Goal: Task Accomplishment & Management: Understand process/instructions

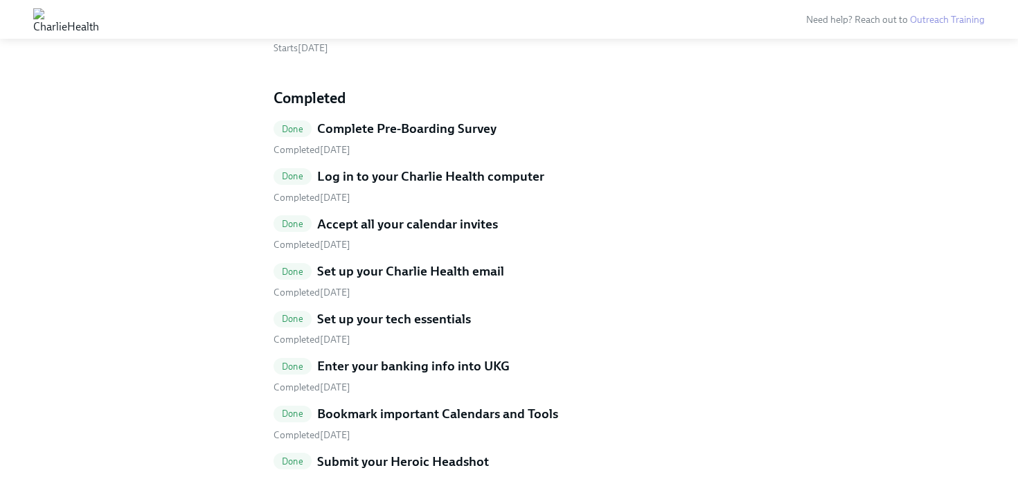
scroll to position [3525, 0]
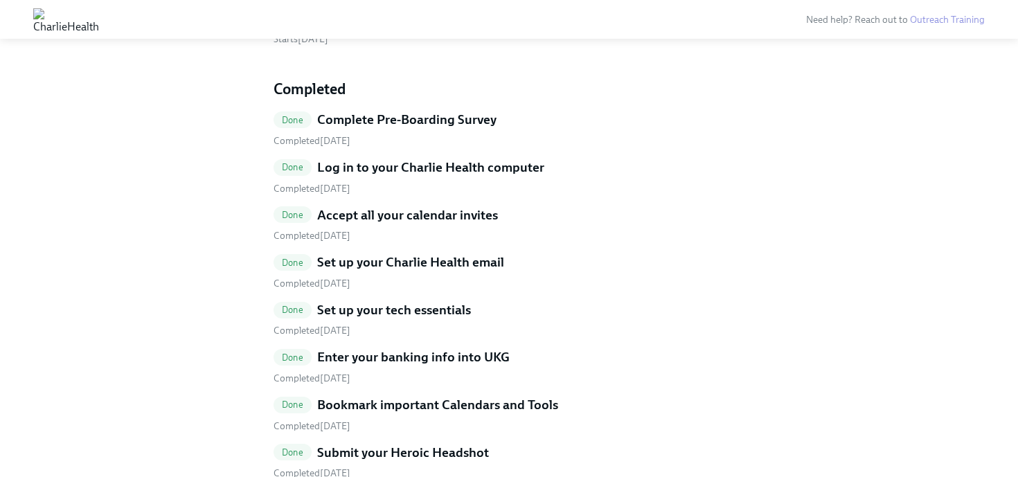
click at [434, 253] on h5 "Set up your Charlie Health email" at bounding box center [410, 262] width 187 height 18
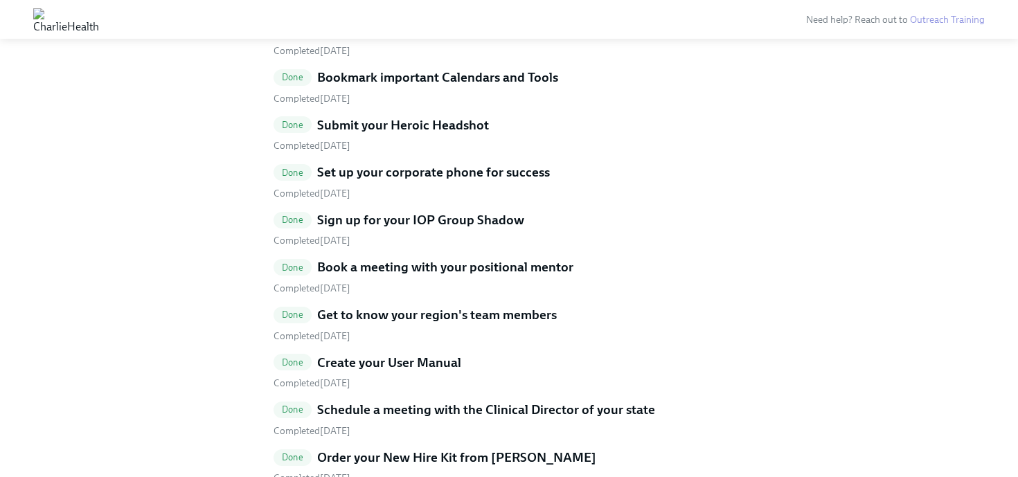
scroll to position [3862, 0]
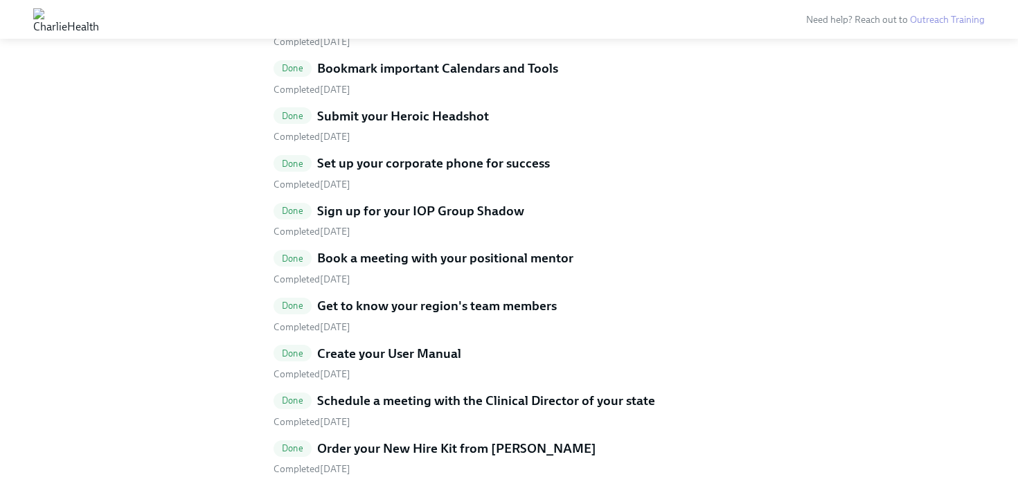
click at [444, 392] on h5 "Schedule a meeting with the Clinical Director of your state" at bounding box center [486, 401] width 338 height 18
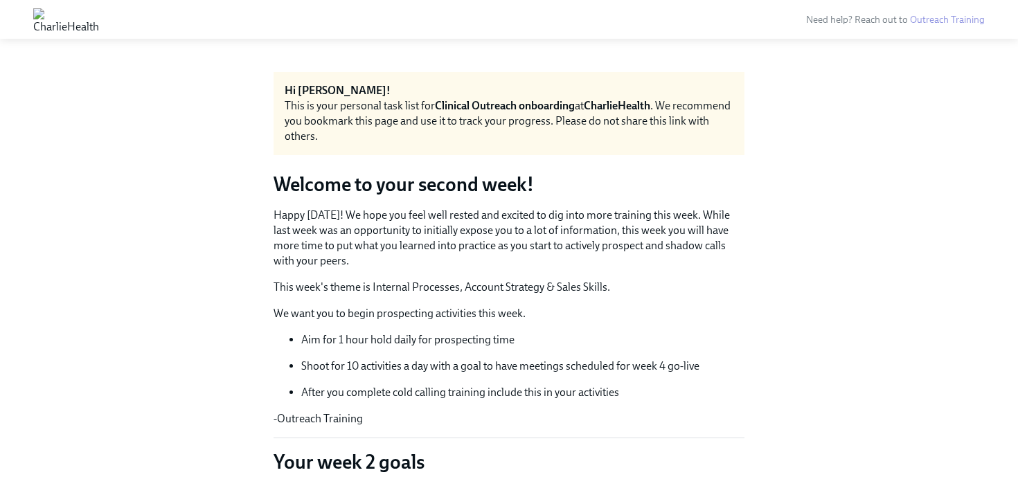
scroll to position [3862, 0]
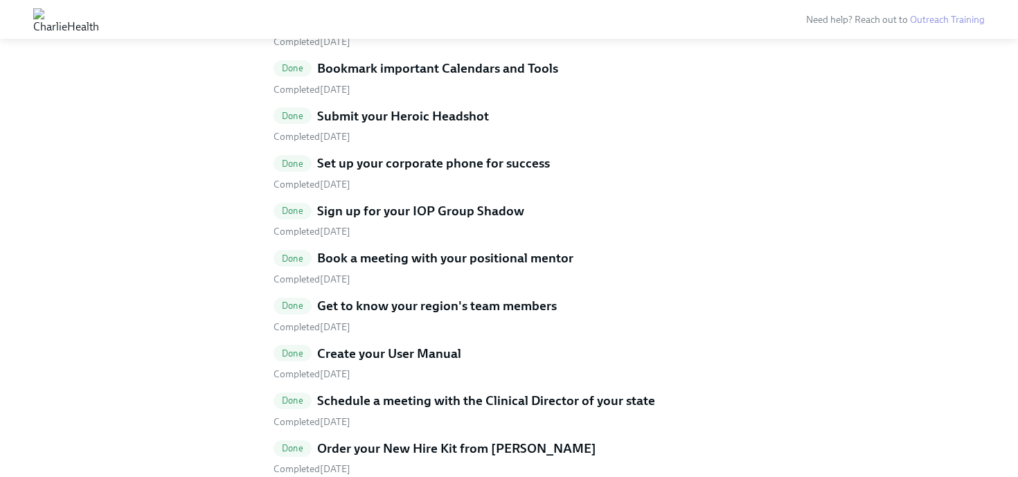
click at [395, 392] on h5 "Schedule a meeting with the Clinical Director of your state" at bounding box center [486, 401] width 338 height 18
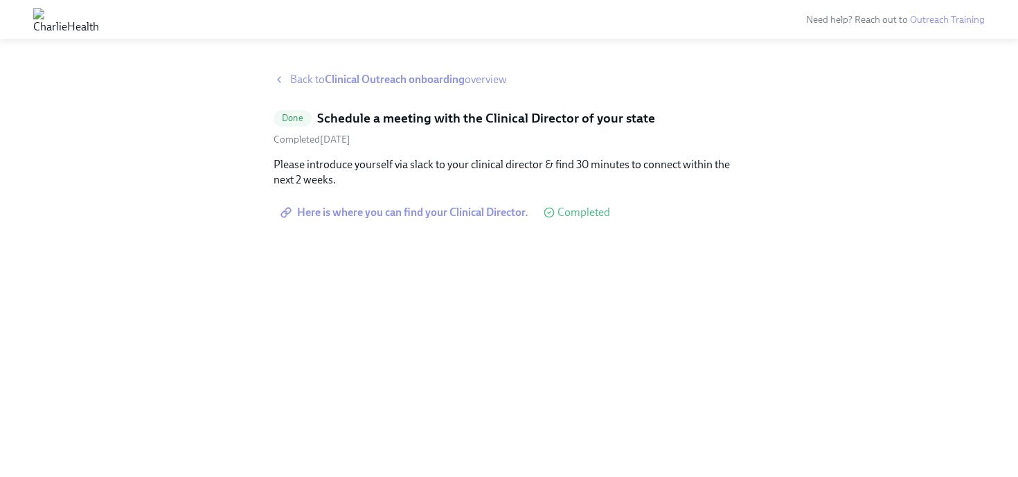
click at [397, 210] on span "Here is where you can find your Clinical Director." at bounding box center [405, 213] width 245 height 14
